Goal: Transaction & Acquisition: Subscribe to service/newsletter

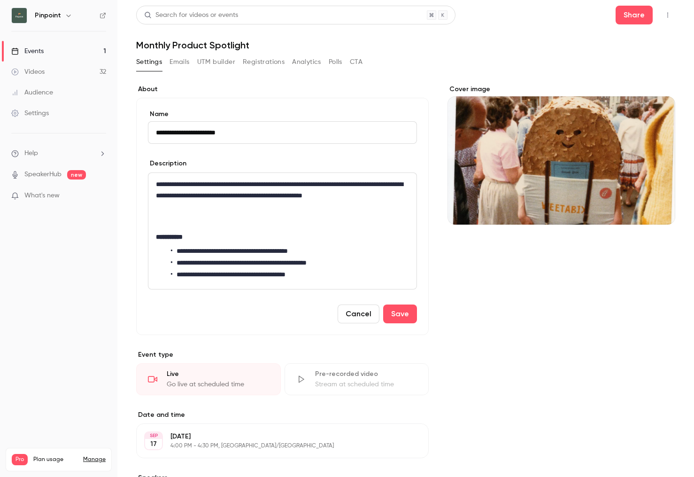
scroll to position [8, 0]
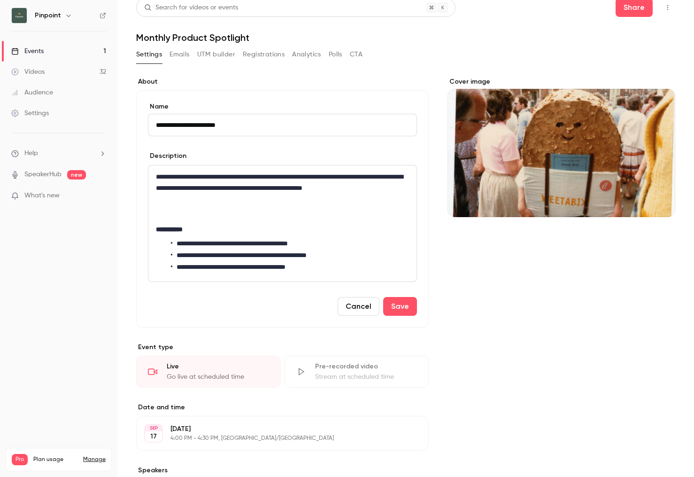
click at [38, 111] on div "Settings" at bounding box center [30, 113] width 38 height 9
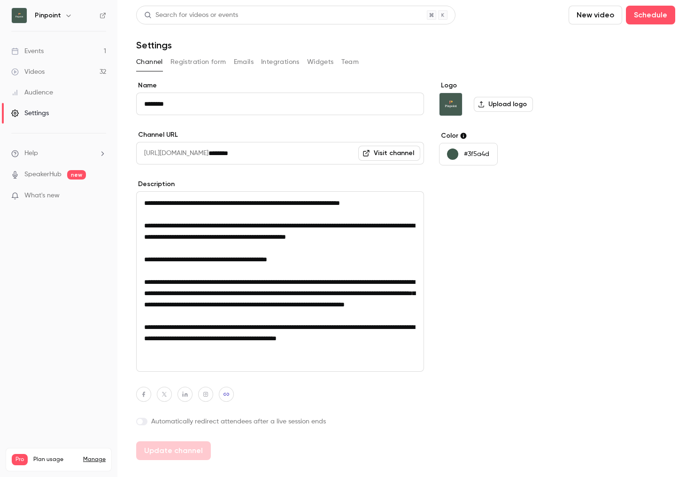
click at [61, 14] on div "Pinpoint" at bounding box center [63, 15] width 57 height 11
click at [49, 16] on h6 "Pinpoint" at bounding box center [48, 15] width 26 height 9
click at [66, 16] on icon "button" at bounding box center [68, 16] width 4 height 2
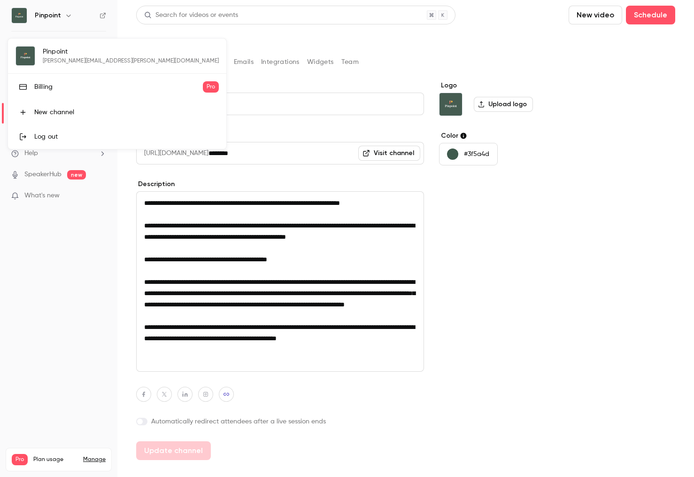
click at [41, 85] on div "Billing" at bounding box center [118, 86] width 169 height 9
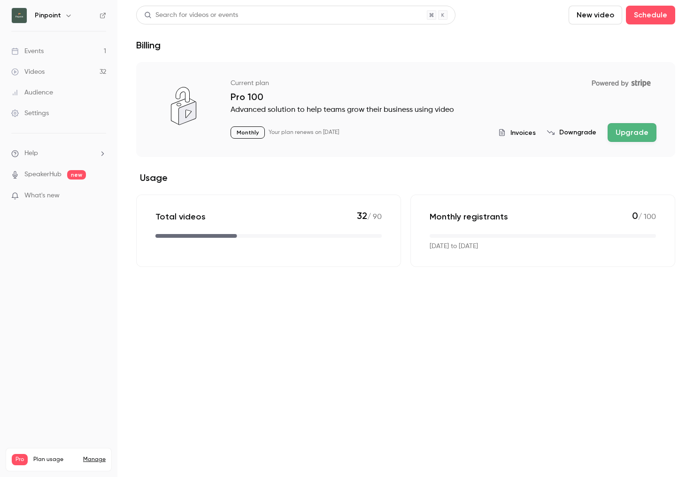
click at [633, 131] on button "Upgrade" at bounding box center [632, 132] width 49 height 19
